Goal: Navigation & Orientation: Find specific page/section

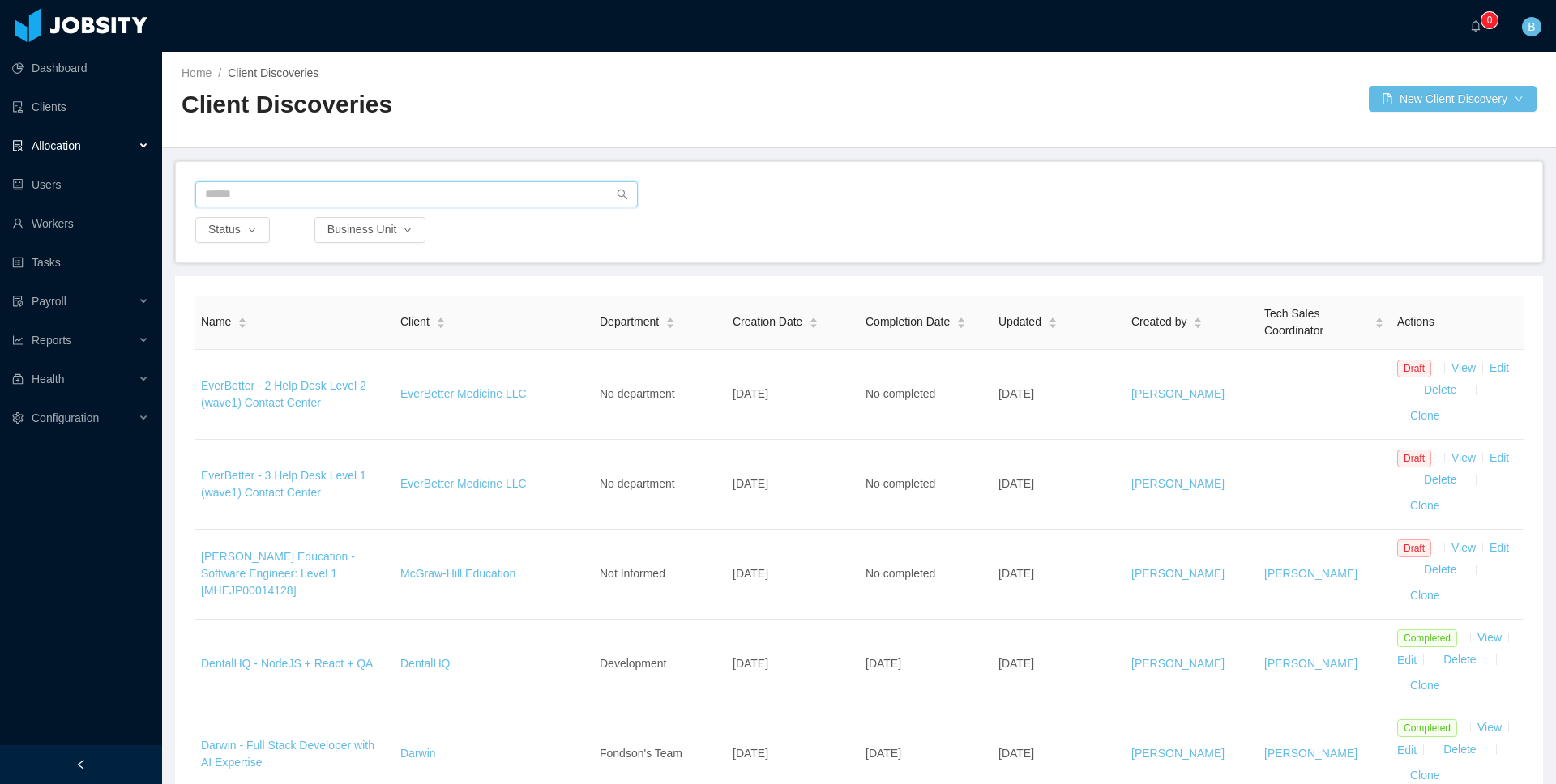
click at [286, 187] on input "text" at bounding box center [417, 195] width 442 height 26
click at [131, 148] on div "Allocation" at bounding box center [80, 145] width 162 height 32
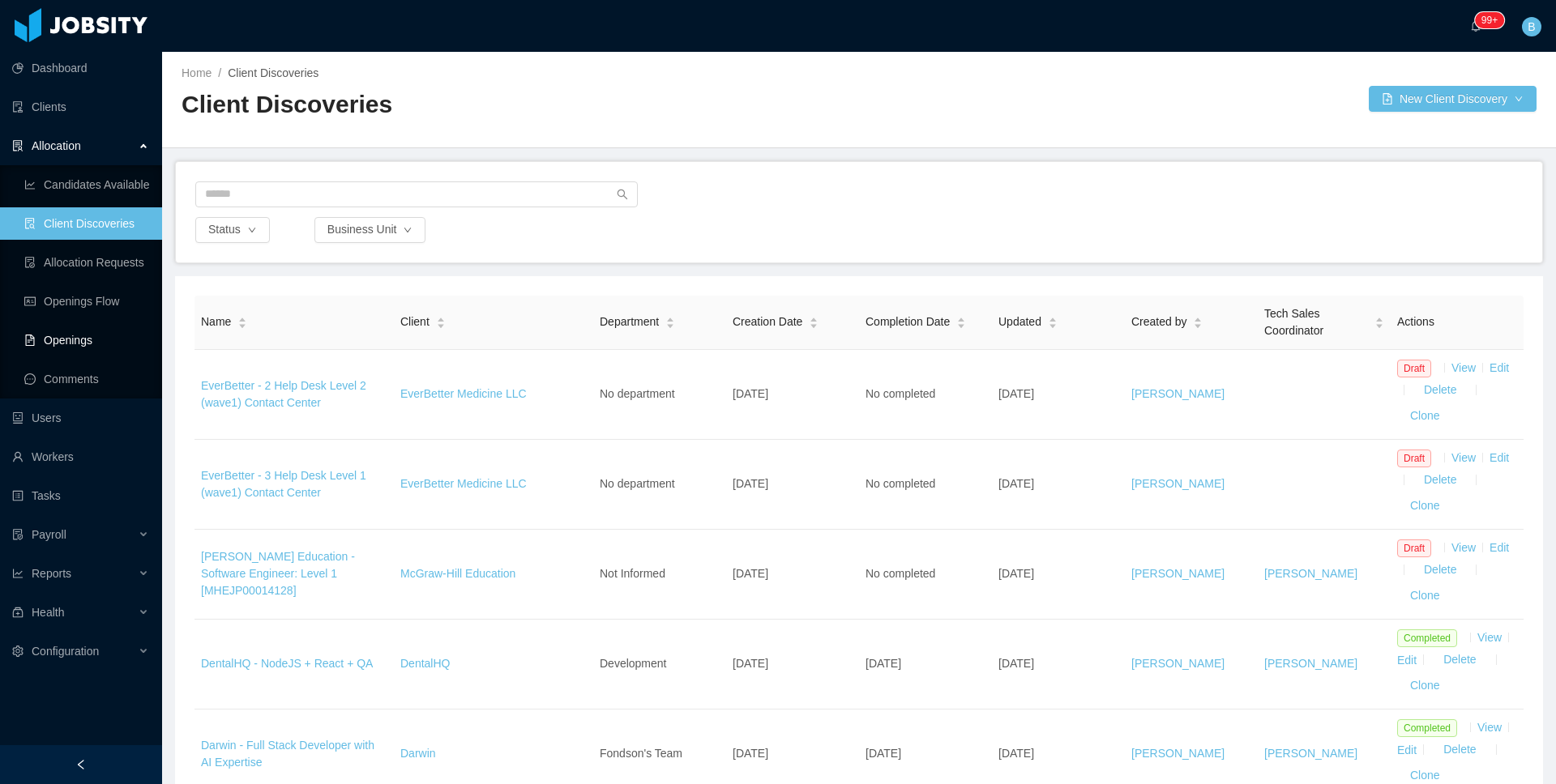
click at [59, 327] on link "Openings" at bounding box center [87, 340] width 124 height 32
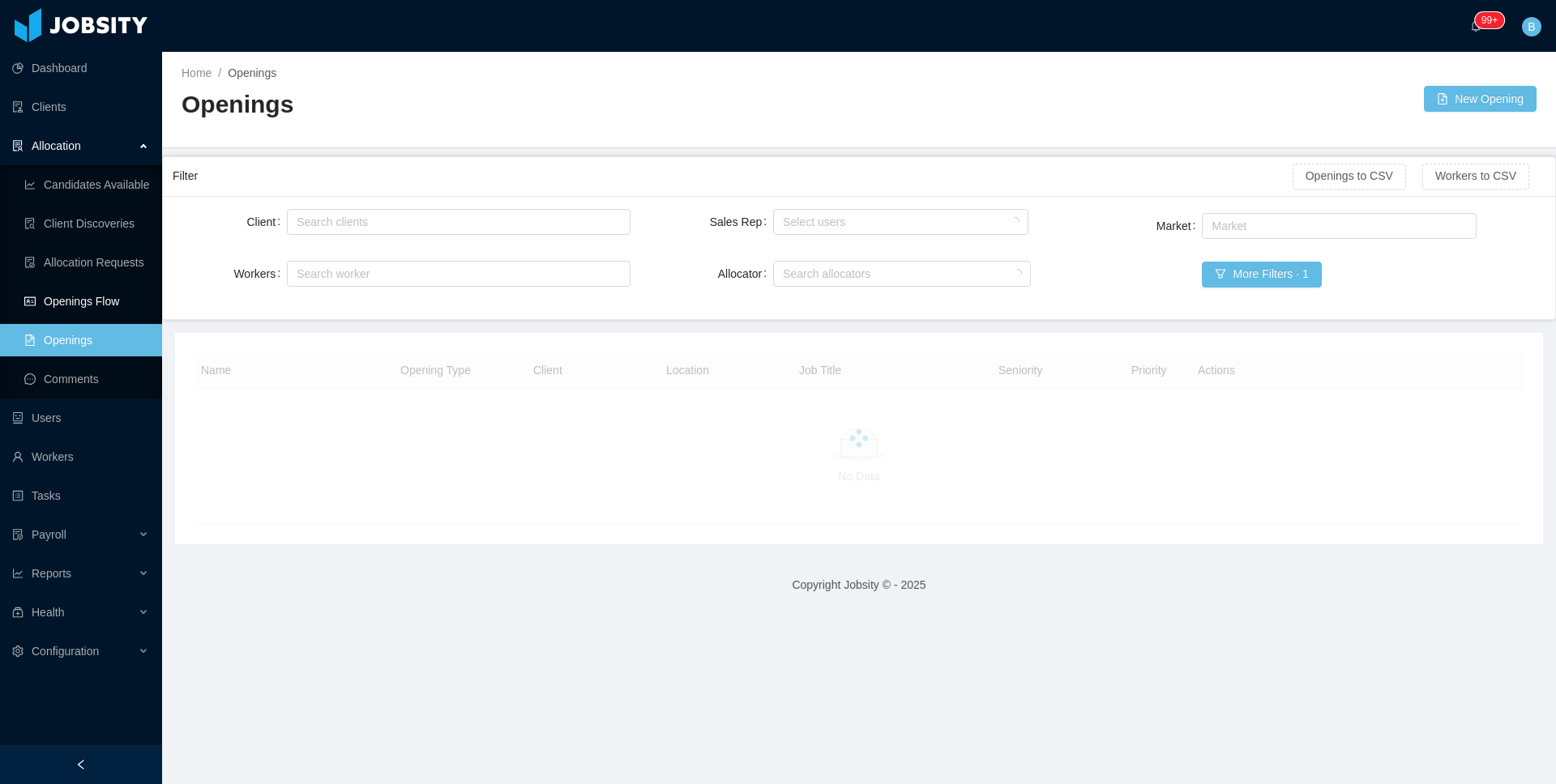
click at [57, 302] on link "Openings Flow" at bounding box center [87, 301] width 124 height 32
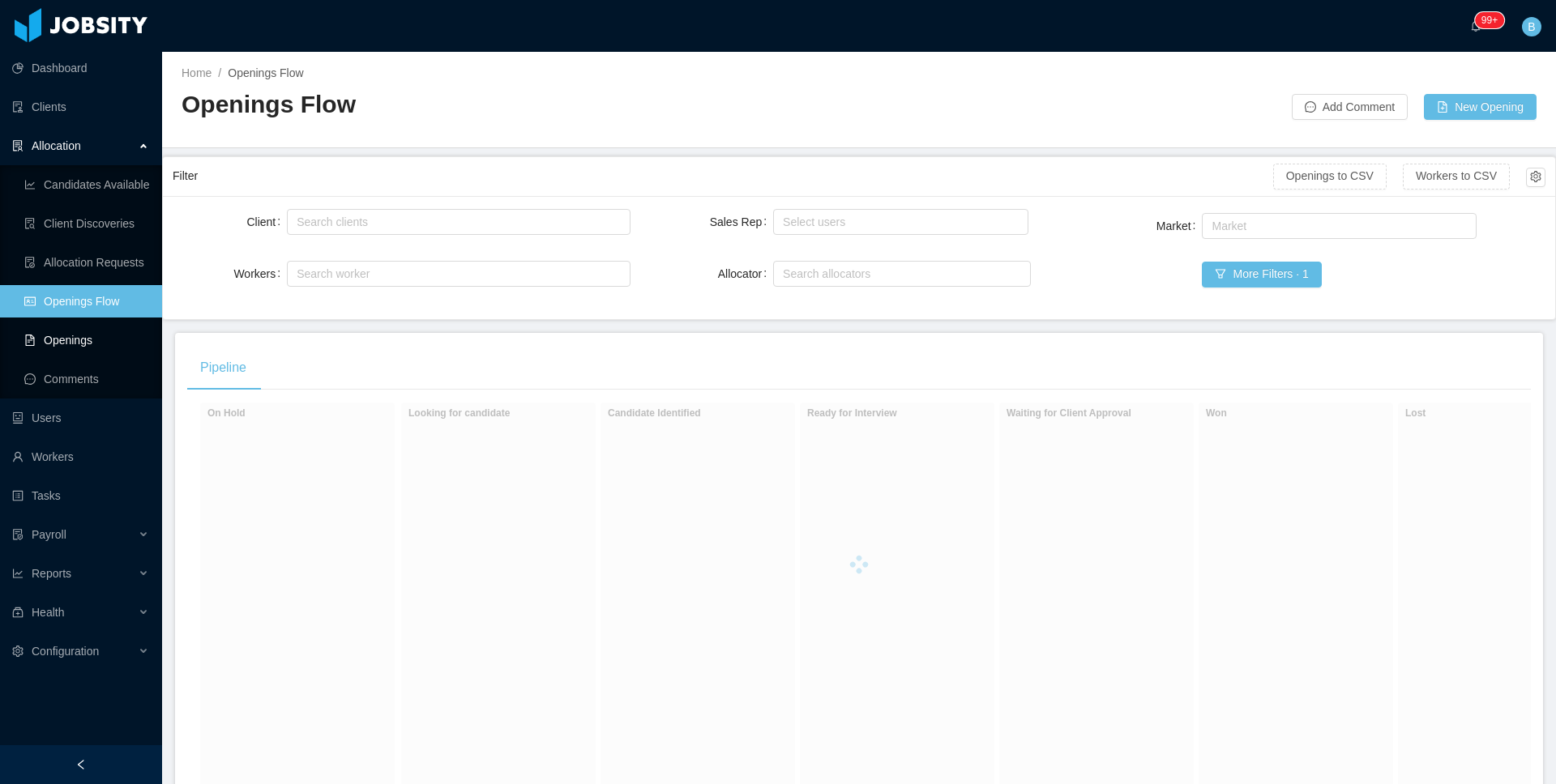
click at [73, 339] on link "Openings" at bounding box center [87, 340] width 124 height 32
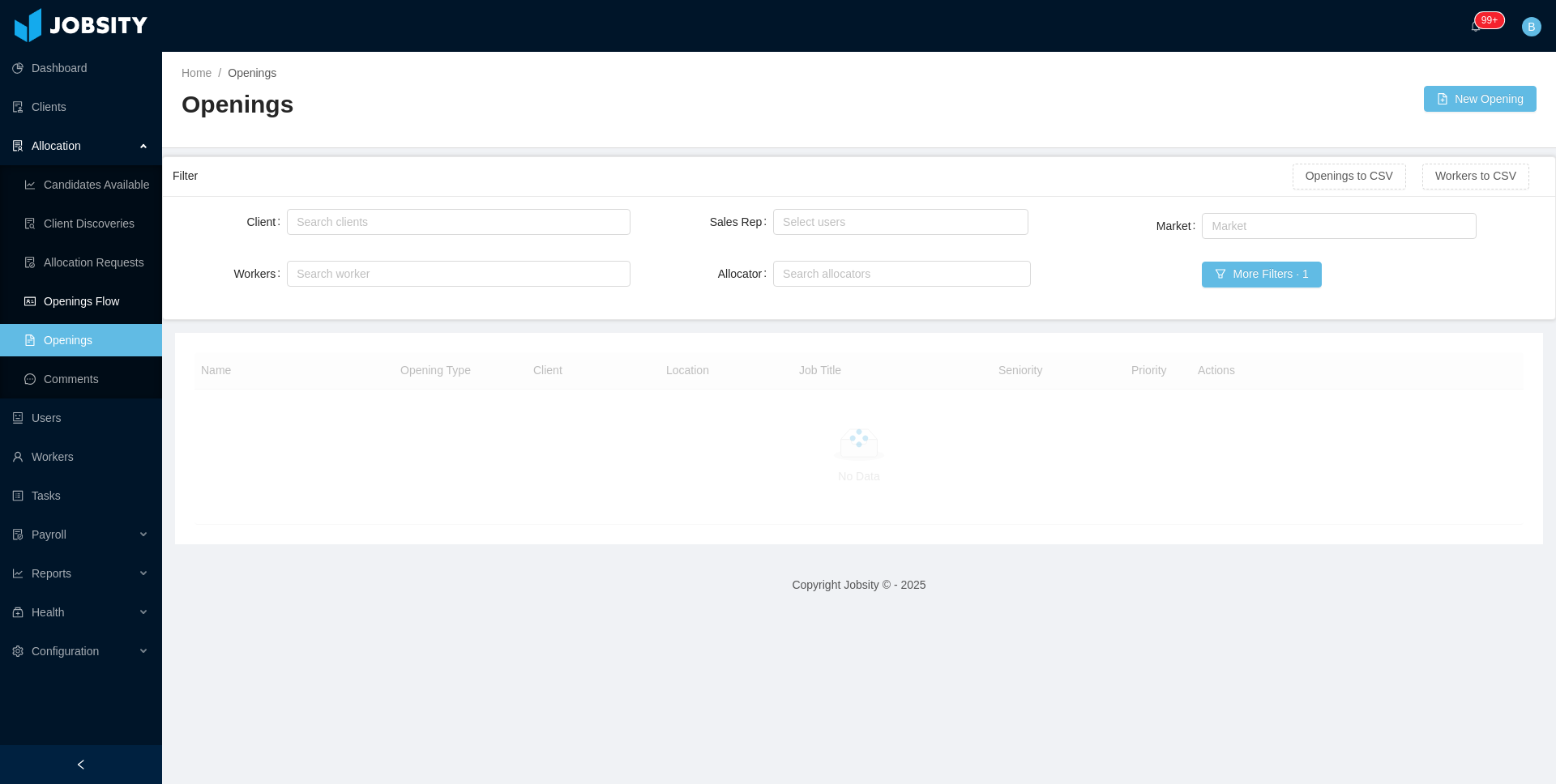
click at [75, 296] on link "Openings Flow" at bounding box center [87, 301] width 124 height 32
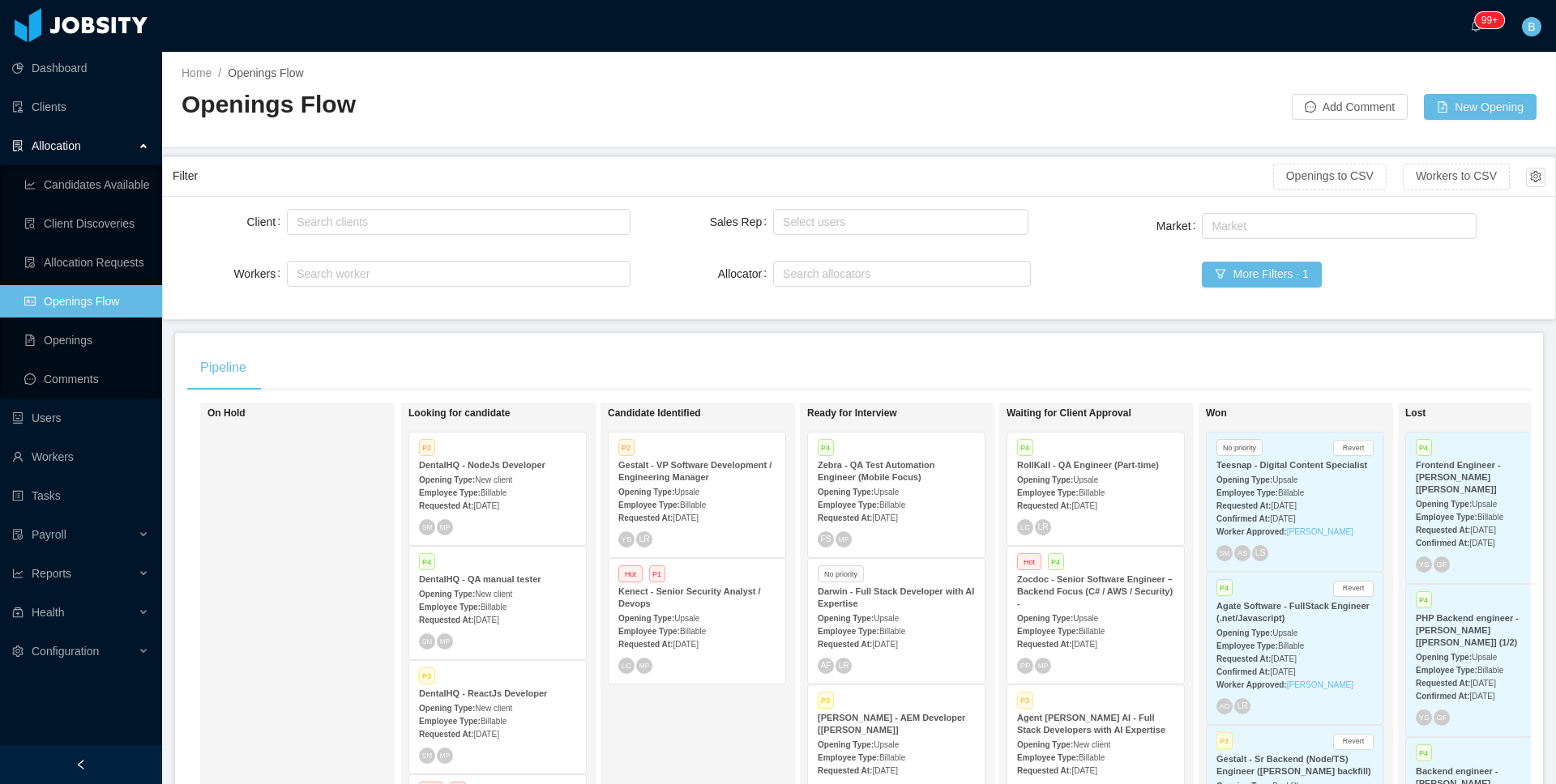
click at [1333, 488] on div "Opening Type: Upsale" at bounding box center [1295, 479] width 157 height 17
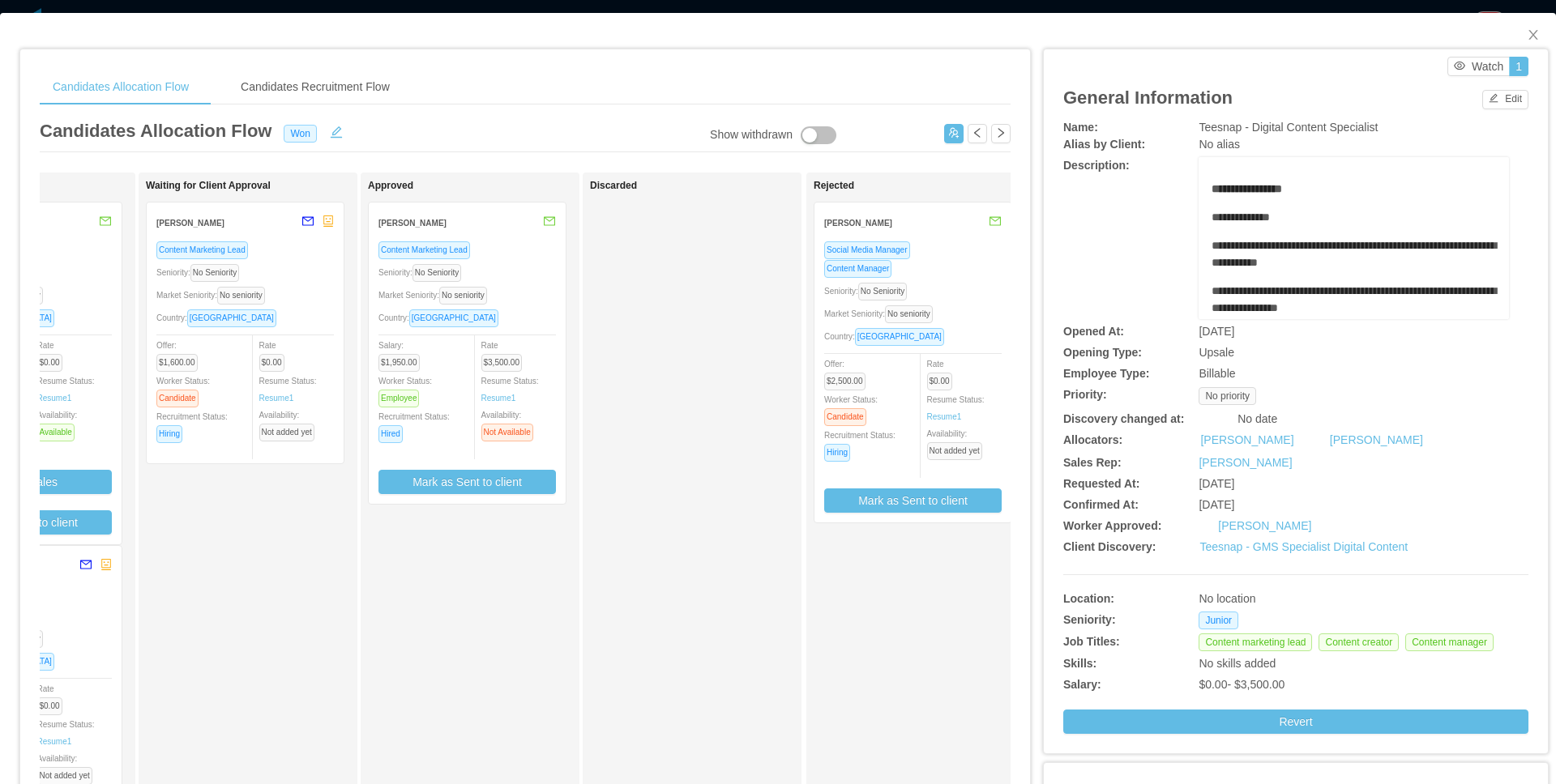
scroll to position [0, 583]
click at [492, 270] on div "Seniority: No Seniority" at bounding box center [465, 272] width 177 height 18
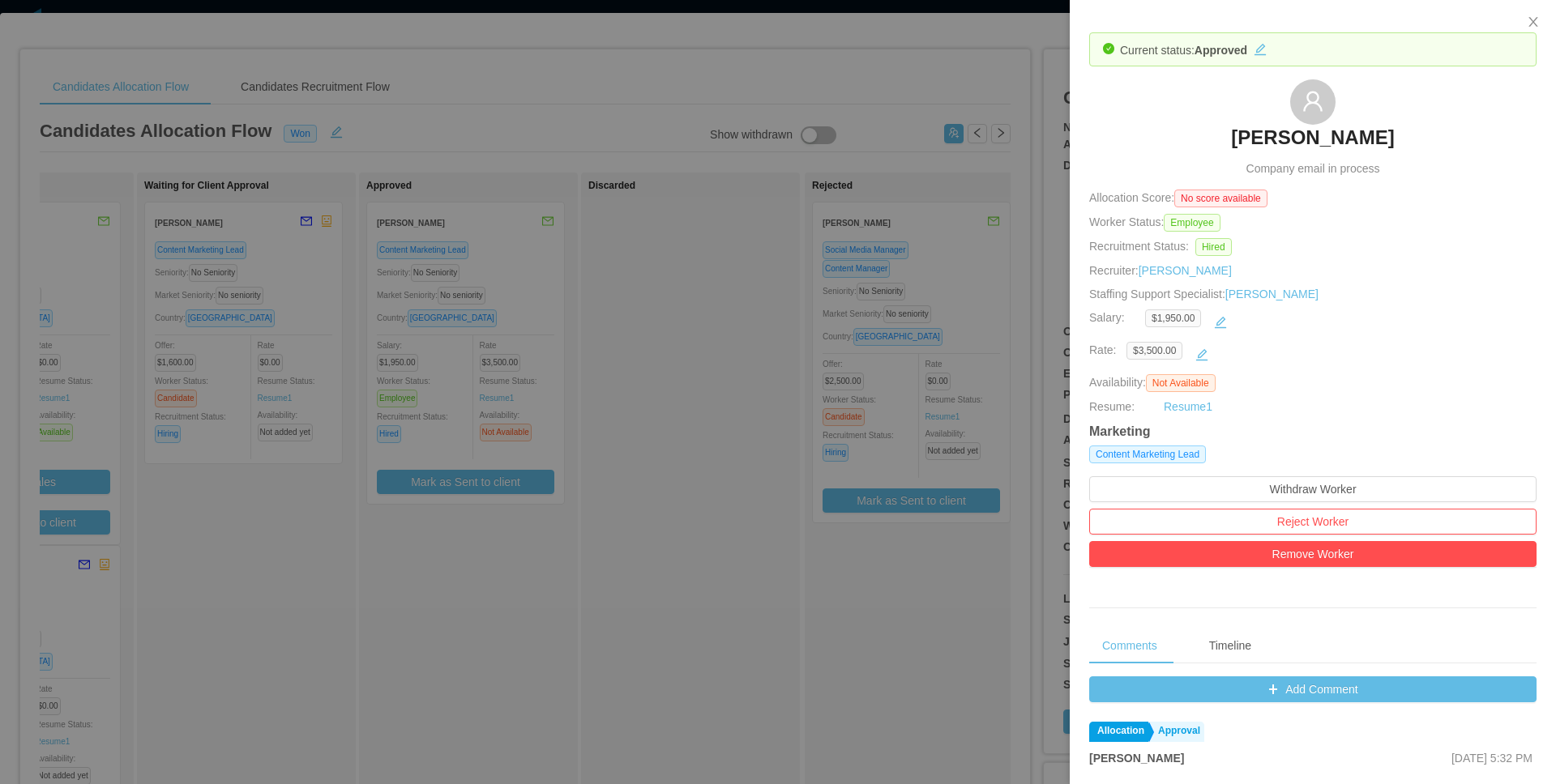
drag, startPoint x: 1538, startPoint y: 136, endPoint x: 1535, endPoint y: 207, distance: 71.1
click at [1535, 207] on div "Current status: Approved [PERSON_NAME] Company email in process Allocation Scor…" at bounding box center [1313, 610] width 486 height 1221
click at [1530, 22] on icon "icon: close" at bounding box center [1533, 22] width 13 height 13
